Goal: Download file/media

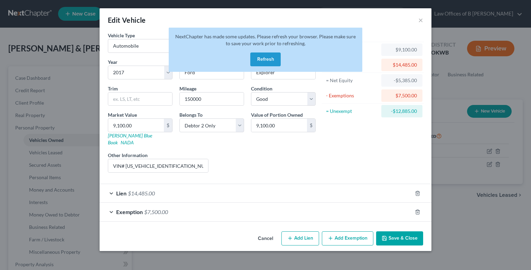
select select "0"
select select "9"
select select "2"
select select "1"
click at [263, 62] on button "Refresh" at bounding box center [265, 60] width 30 height 14
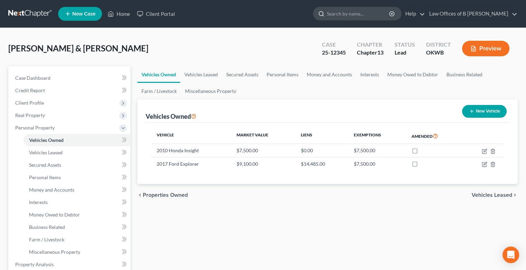
click at [347, 16] on input "search" at bounding box center [358, 13] width 63 height 13
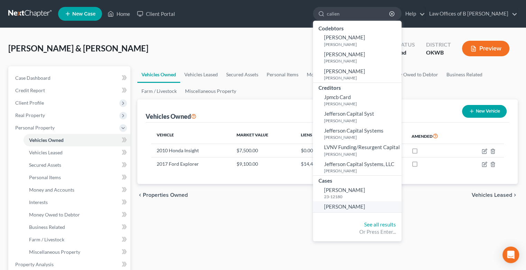
type input "calien"
click at [354, 206] on span "[PERSON_NAME]" at bounding box center [344, 207] width 41 height 6
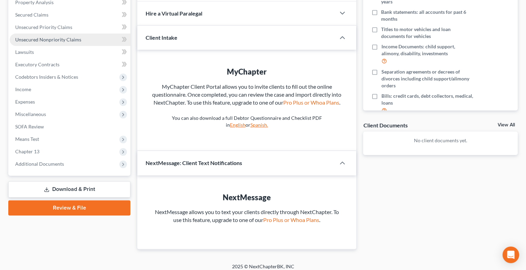
scroll to position [143, 0]
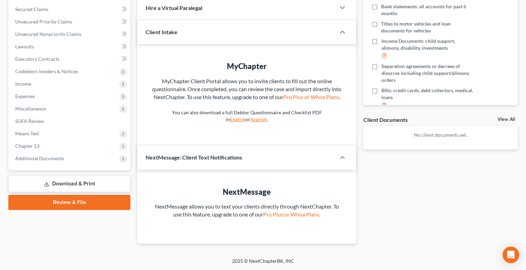
click at [92, 187] on link "Download & Print" at bounding box center [69, 184] width 122 height 16
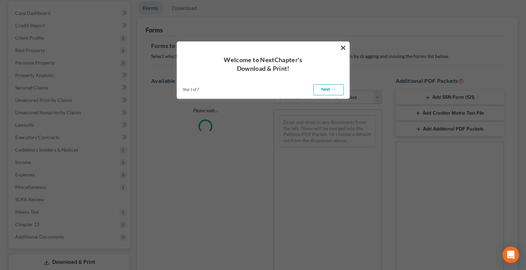
scroll to position [1, 0]
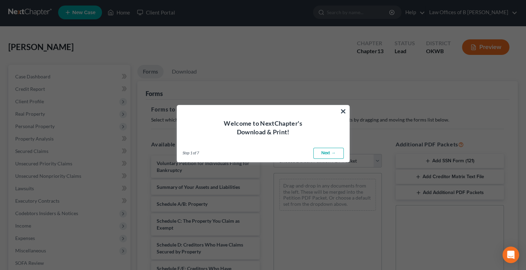
scroll to position [0, 0]
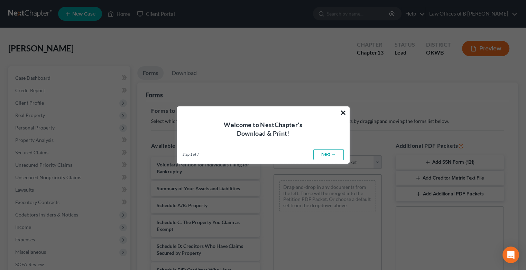
click at [341, 114] on button "×" at bounding box center [343, 112] width 7 height 11
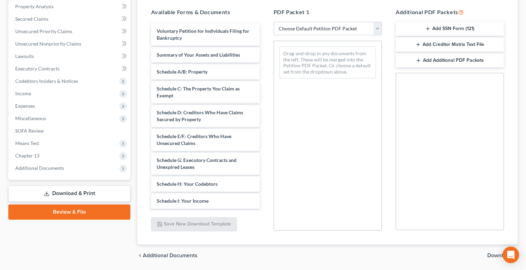
scroll to position [134, 0]
click at [57, 191] on link "Download & Print" at bounding box center [69, 193] width 122 height 16
click at [79, 189] on link "Download & Print" at bounding box center [69, 193] width 122 height 16
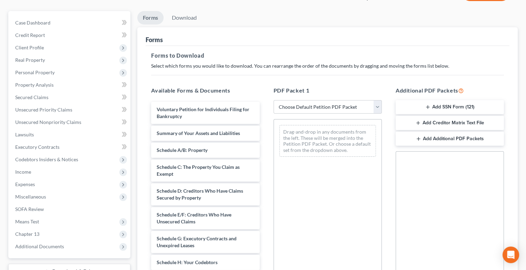
scroll to position [56, 0]
click at [378, 103] on select "Choose Default Petition PDF Packet Complete Bankruptcy Petition (all forms and …" at bounding box center [327, 106] width 108 height 14
select select "1"
click at [276, 99] on select "Choose Default Petition PDF Packet Complete Bankruptcy Petition (all forms and …" at bounding box center [327, 106] width 108 height 14
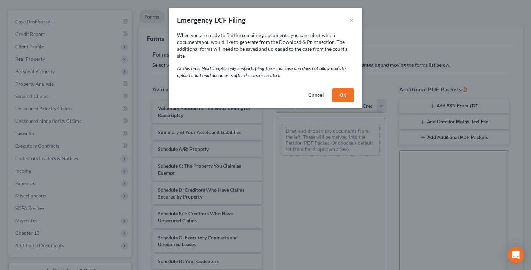
click at [339, 91] on button "OK" at bounding box center [343, 95] width 22 height 14
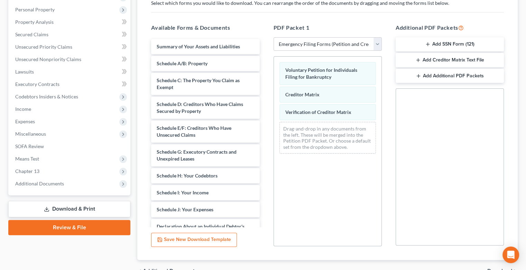
scroll to position [156, 0]
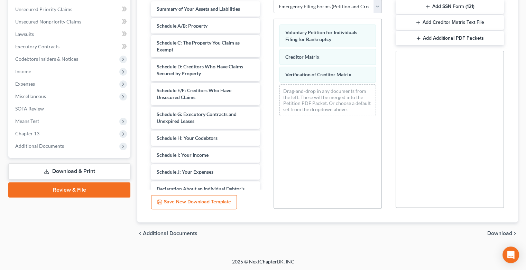
click at [497, 233] on span "Download" at bounding box center [499, 234] width 25 height 6
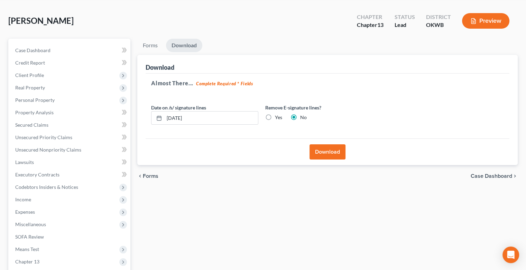
scroll to position [27, 0]
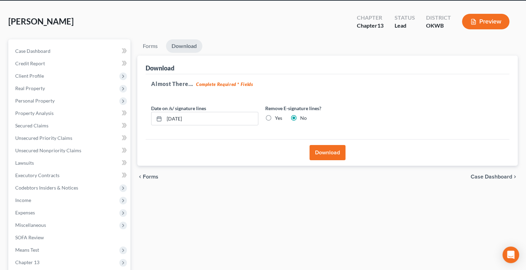
click at [334, 153] on button "Download" at bounding box center [327, 152] width 36 height 15
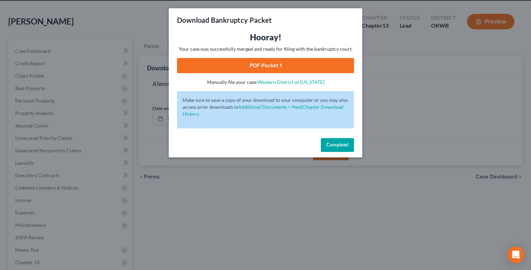
click at [271, 66] on link "PDF Packet 1" at bounding box center [265, 65] width 177 height 15
click at [347, 142] on span "Complete!" at bounding box center [337, 145] width 22 height 6
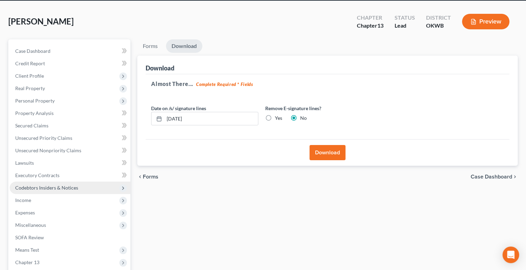
scroll to position [109, 0]
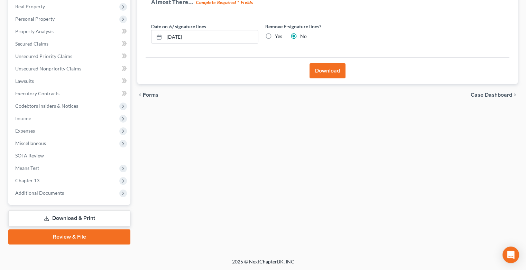
click at [63, 217] on link "Download & Print" at bounding box center [69, 218] width 122 height 16
click at [70, 216] on link "Download & Print" at bounding box center [69, 218] width 122 height 16
click at [67, 216] on link "Download & Print" at bounding box center [69, 218] width 122 height 16
click at [314, 75] on button "Download" at bounding box center [327, 70] width 36 height 15
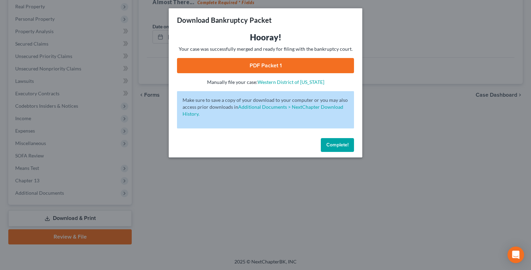
click at [335, 148] on span "Complete!" at bounding box center [337, 145] width 22 height 6
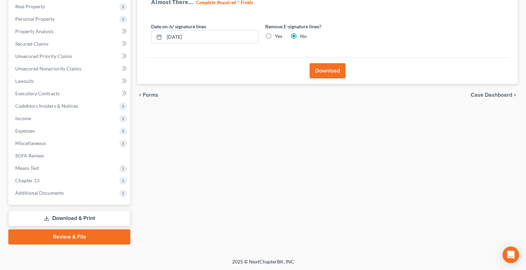
scroll to position [0, 0]
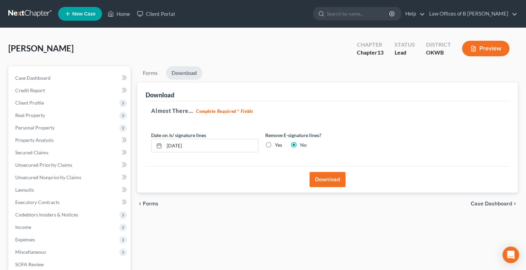
click at [182, 75] on link "Download" at bounding box center [184, 72] width 36 height 13
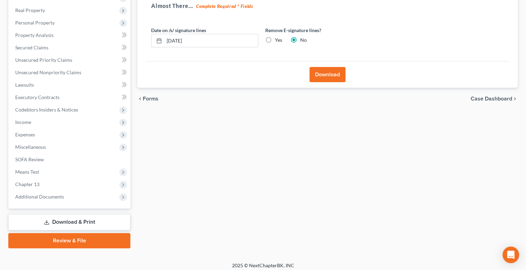
scroll to position [109, 0]
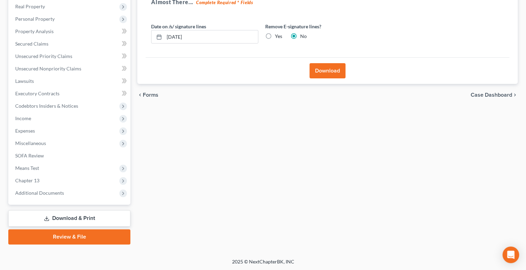
click at [68, 216] on link "Download & Print" at bounding box center [69, 218] width 122 height 16
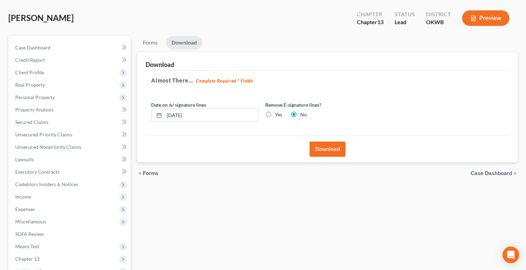
scroll to position [0, 0]
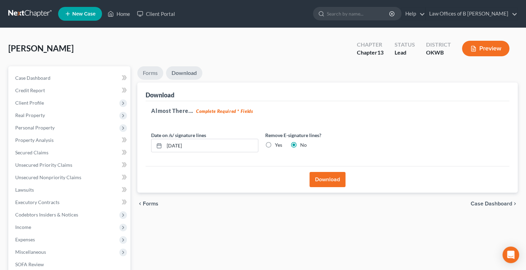
click at [151, 75] on link "Forms" at bounding box center [150, 72] width 26 height 13
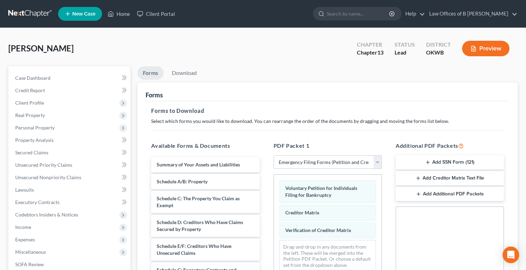
click at [457, 160] on button "Add SSN Form (121)" at bounding box center [449, 163] width 108 height 15
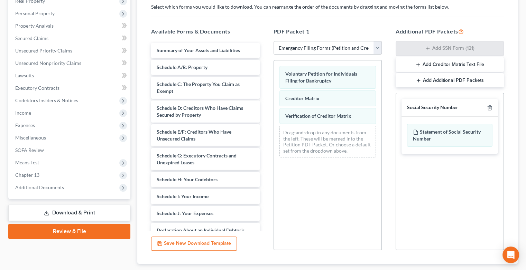
scroll to position [156, 0]
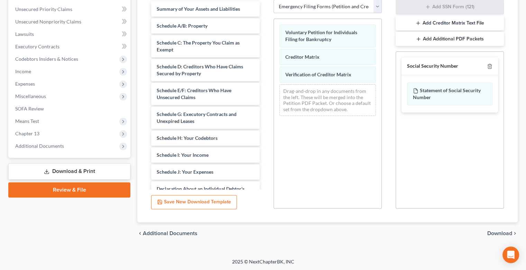
click at [492, 233] on span "Download" at bounding box center [499, 234] width 25 height 6
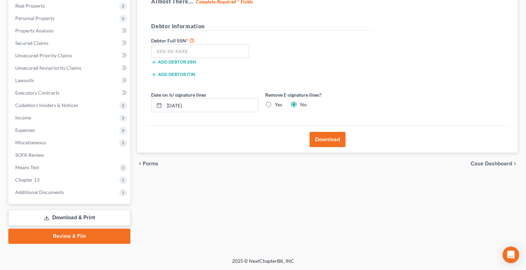
scroll to position [109, 0]
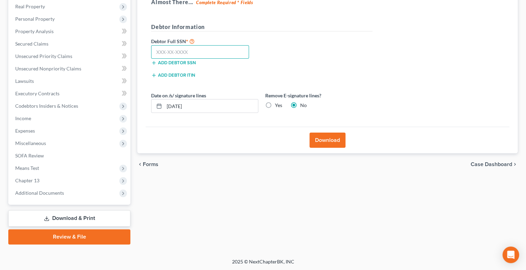
click at [201, 53] on input "text" at bounding box center [200, 52] width 98 height 14
click at [195, 53] on input "text" at bounding box center [200, 52] width 98 height 14
type input "287-46-1229"
click at [320, 145] on button "Download" at bounding box center [327, 140] width 36 height 15
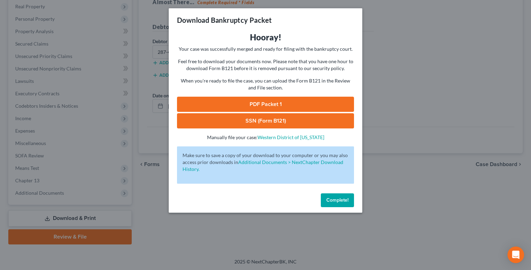
click at [271, 122] on link "SSN (Form B121)" at bounding box center [265, 120] width 177 height 15
click at [341, 204] on button "Complete!" at bounding box center [337, 201] width 33 height 14
